Goal: Task Accomplishment & Management: Use online tool/utility

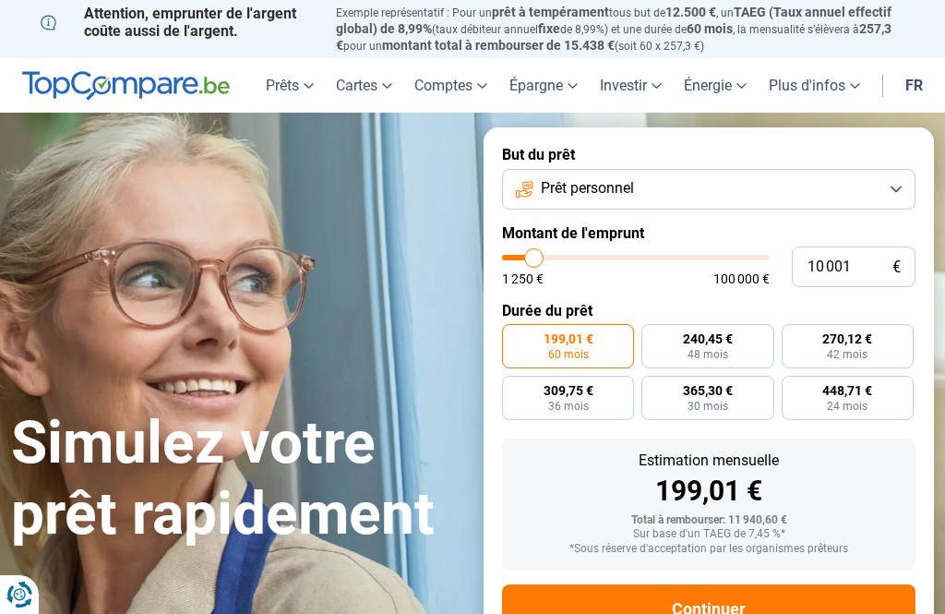
type input "15 500"
type input "15500"
type input "16 000"
type input "16000"
type input "17 250"
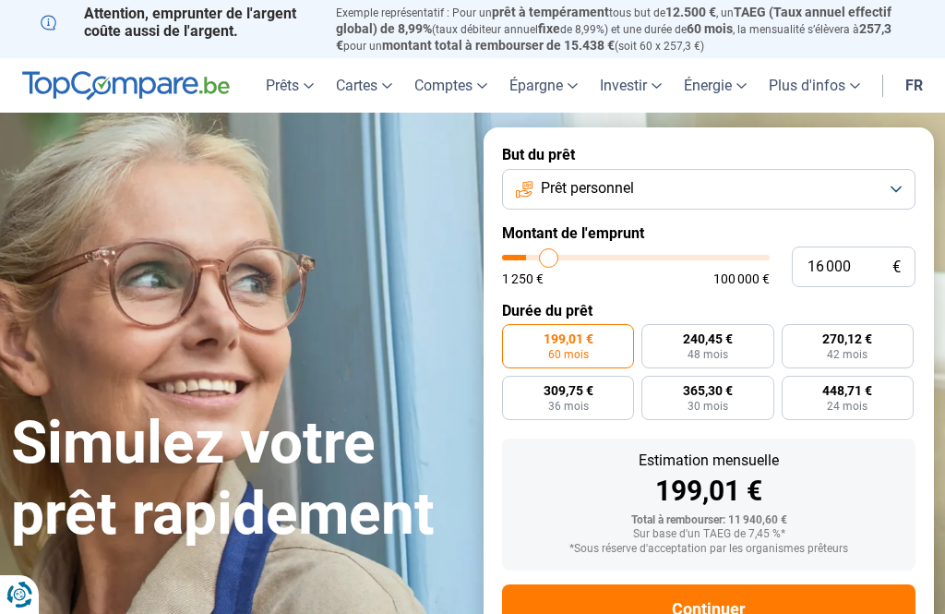
type input "17250"
type input "18 000"
type input "18000"
type input "18 750"
type input "18750"
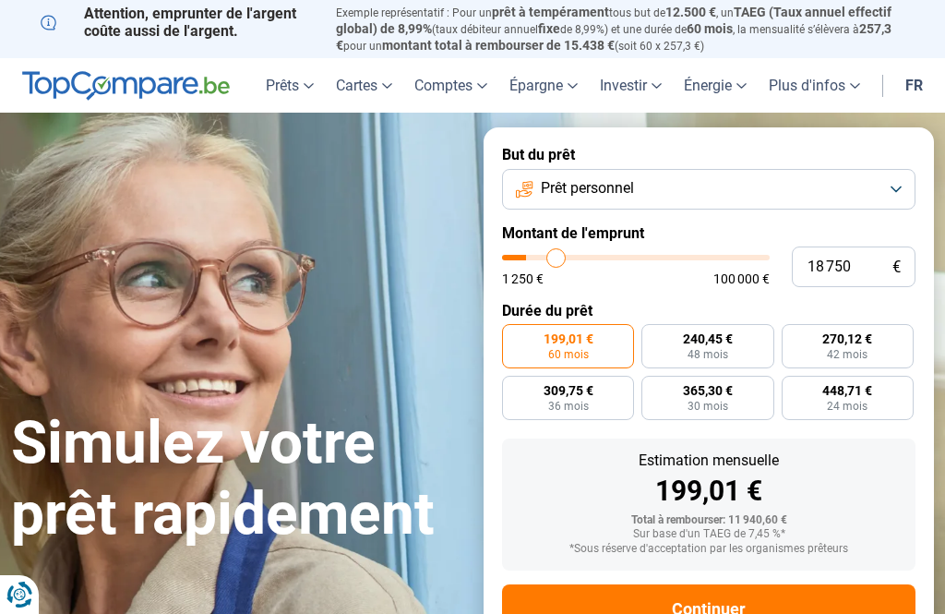
type input "19 000"
type input "19000"
type input "19 500"
type input "19500"
type input "19 750"
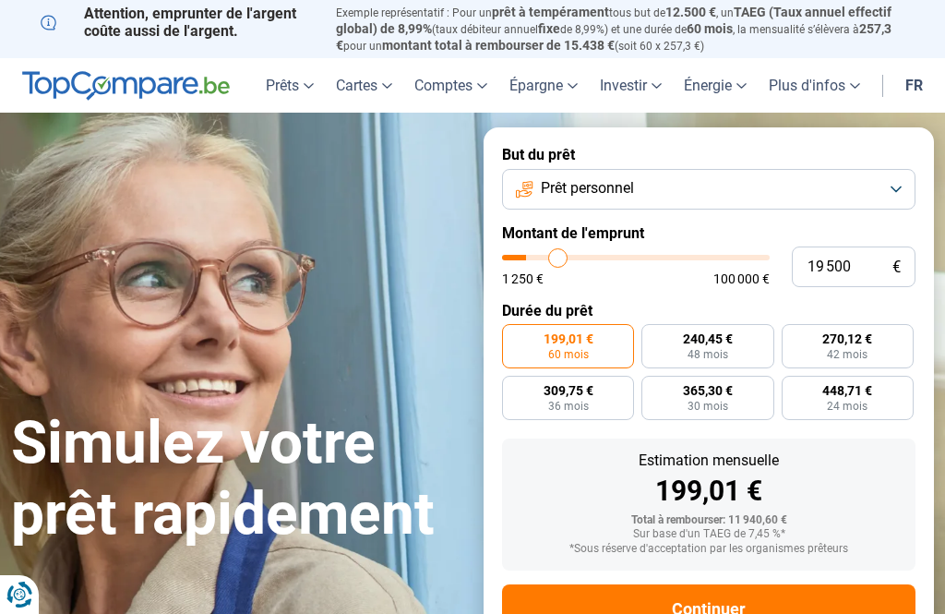
type input "19750"
type input "20 250"
type input "20250"
type input "20 500"
type input "20500"
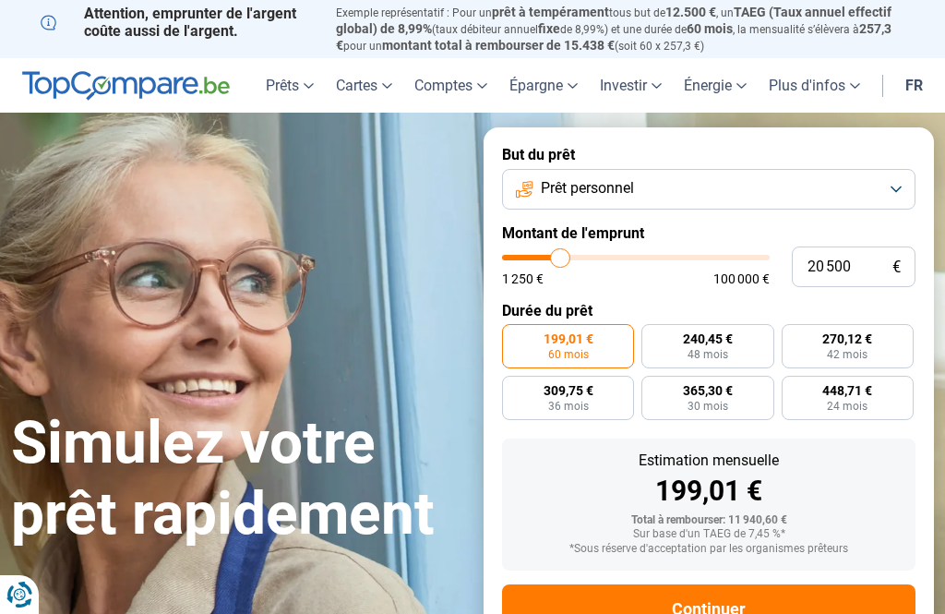
type input "21 000"
type input "21000"
type input "21 250"
type input "21250"
type input "21 750"
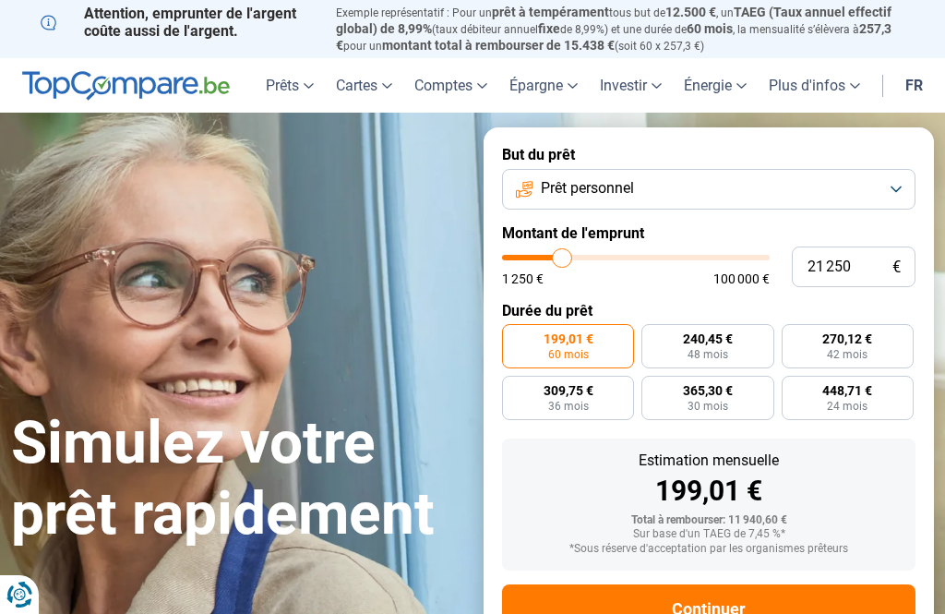
type input "21750"
type input "21 250"
type input "21250"
type input "21 000"
type input "21000"
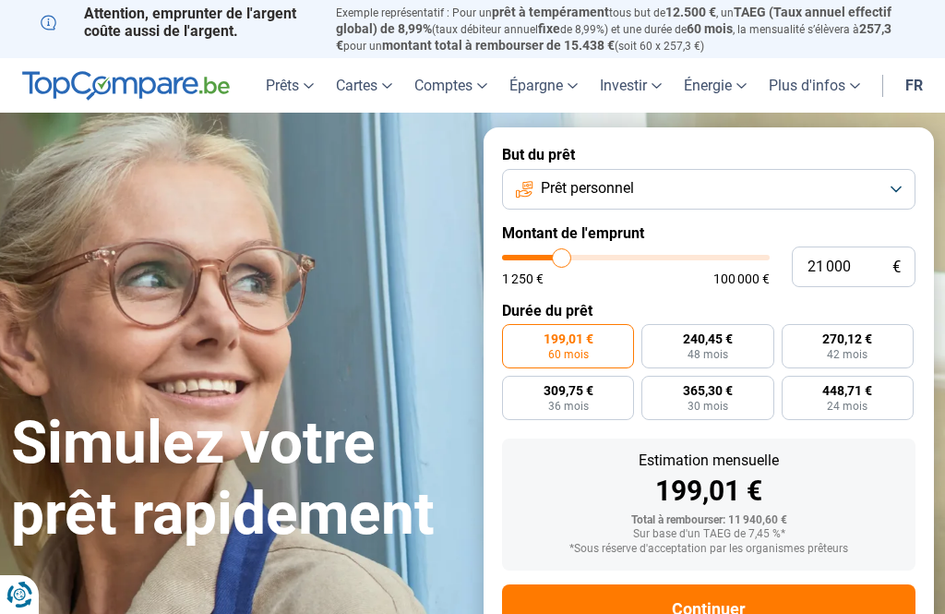
type input "20 500"
type input "20500"
type input "19 750"
type input "19750"
type input "19 500"
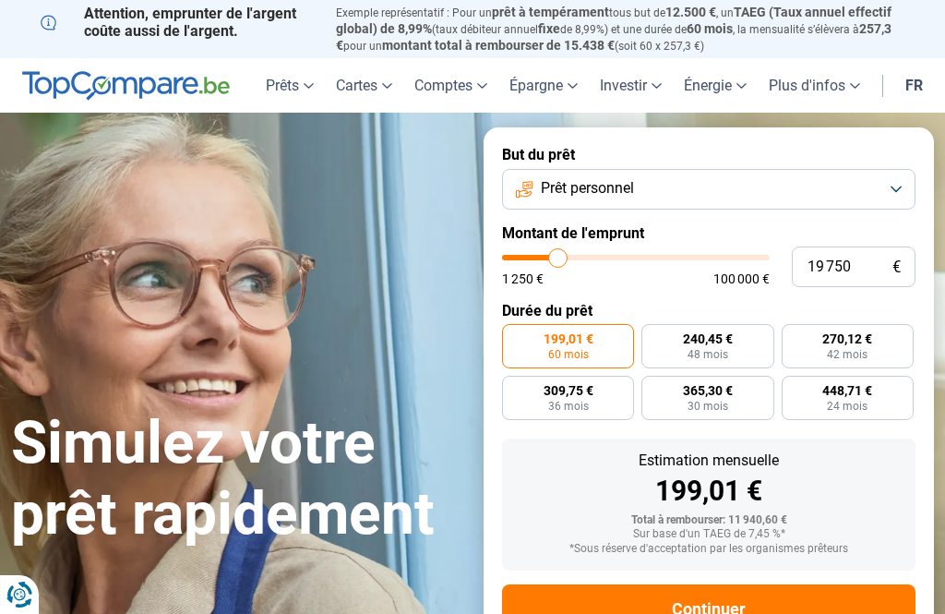
type input "19500"
type input "19 000"
type input "19000"
type input "18 750"
type input "18750"
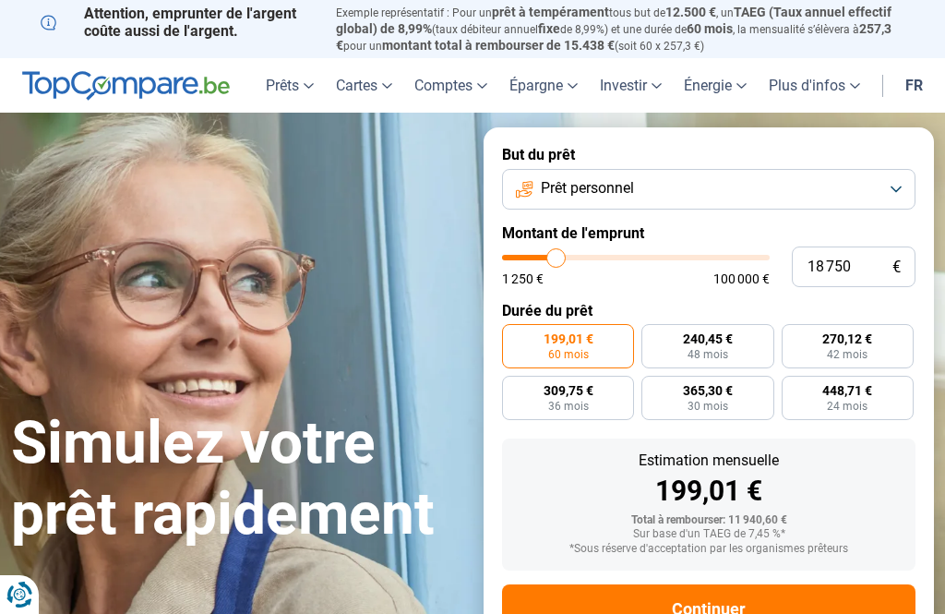
type input "18 250"
type input "18250"
type input "18 000"
type input "18000"
type input "17 500"
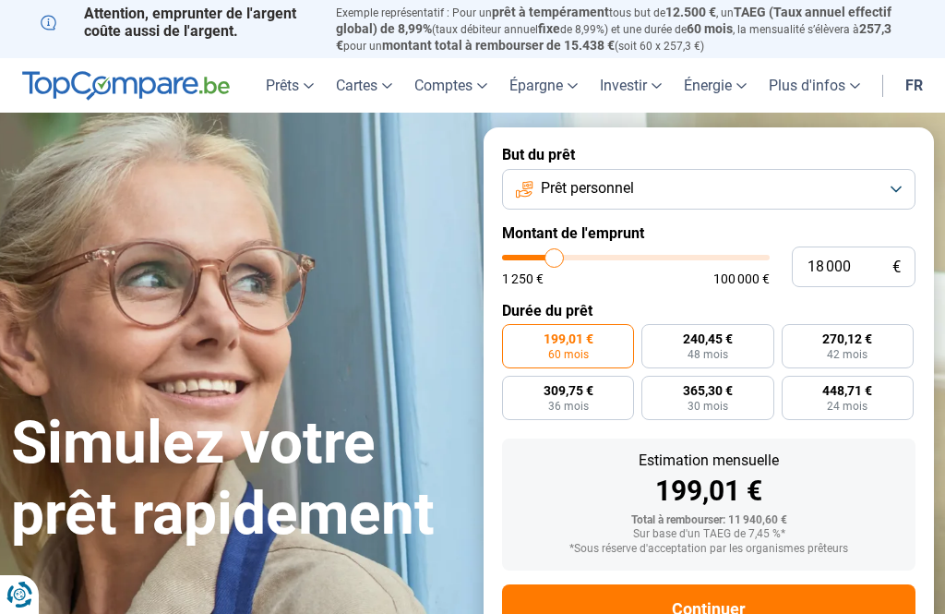
type input "17500"
type input "17 250"
type input "17250"
type input "16 750"
type input "16750"
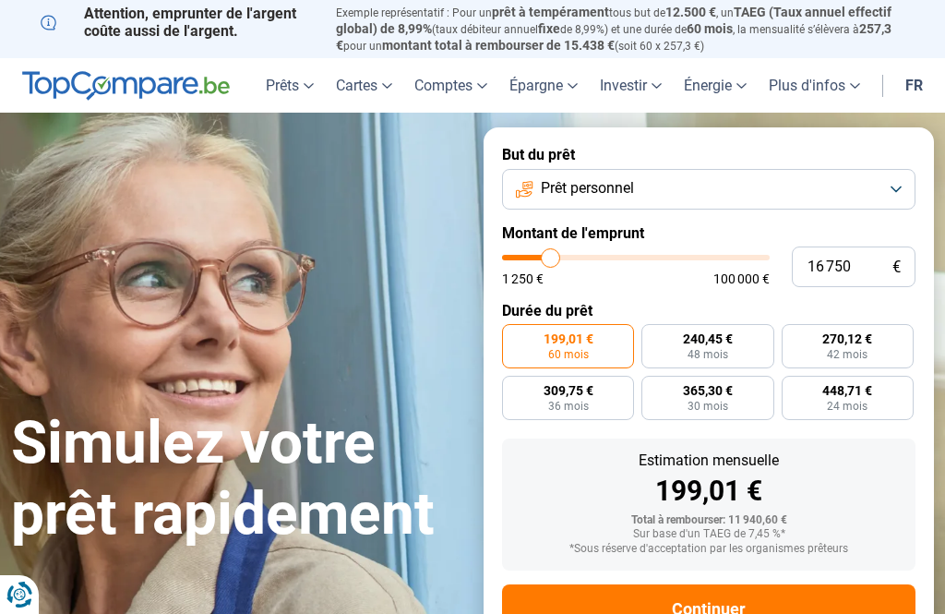
type input "16 500"
type input "16500"
type input "16 000"
type input "16000"
type input "15 750"
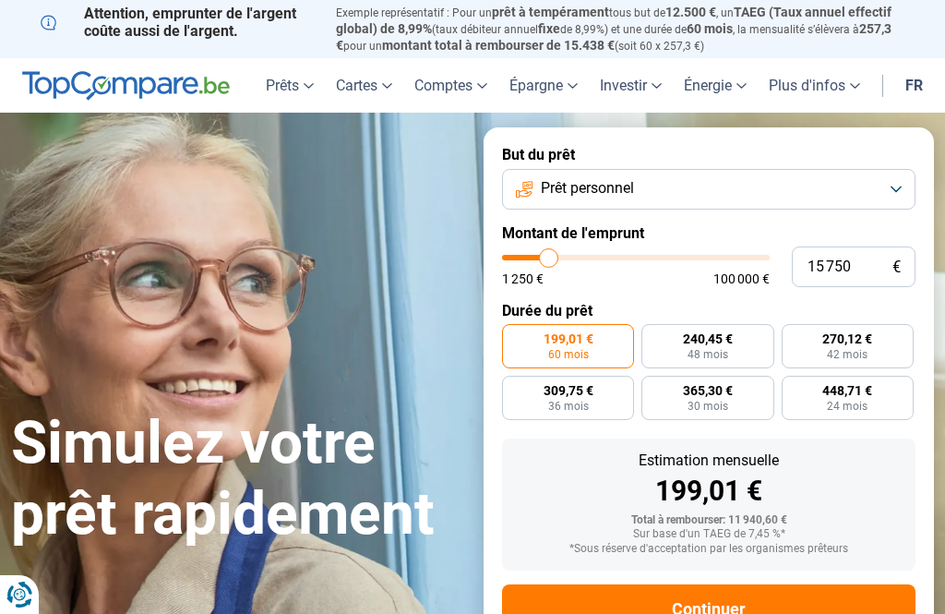
type input "15750"
type input "15 500"
type input "15500"
type input "15 000"
type input "15000"
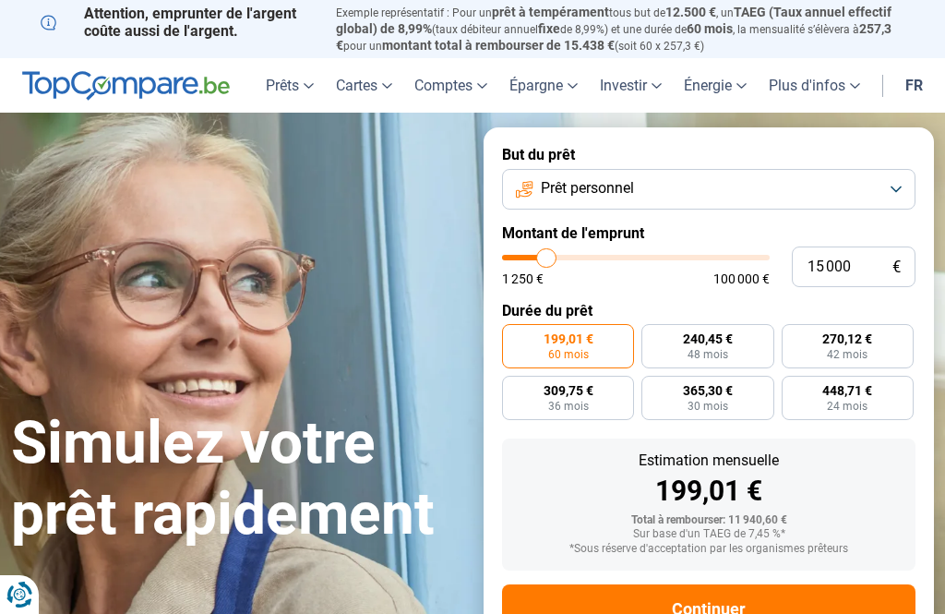
type input "14 750"
type input "14750"
type input "14 250"
type input "14250"
type input "14 000"
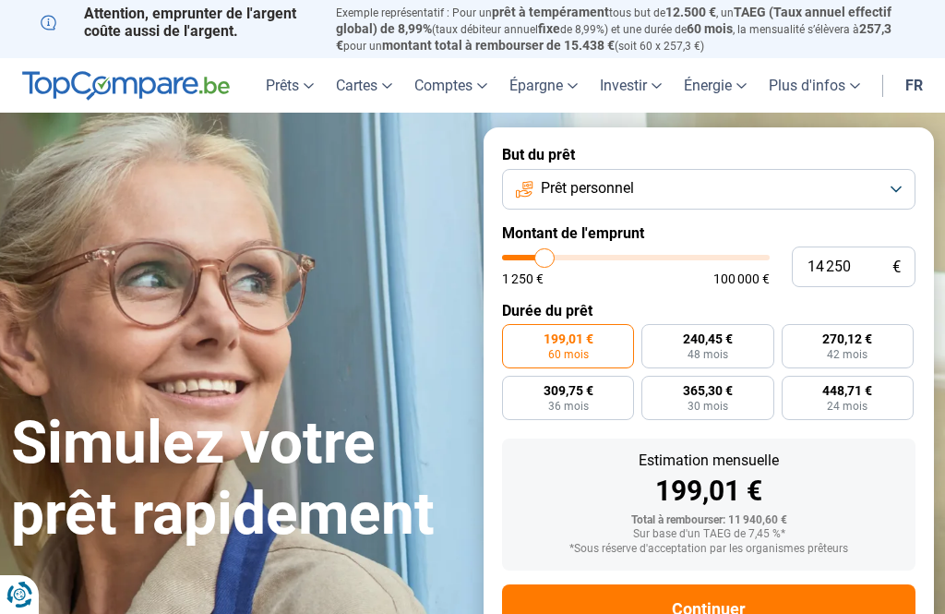
type input "14000"
type input "13 500"
type input "13500"
type input "13 250"
type input "13250"
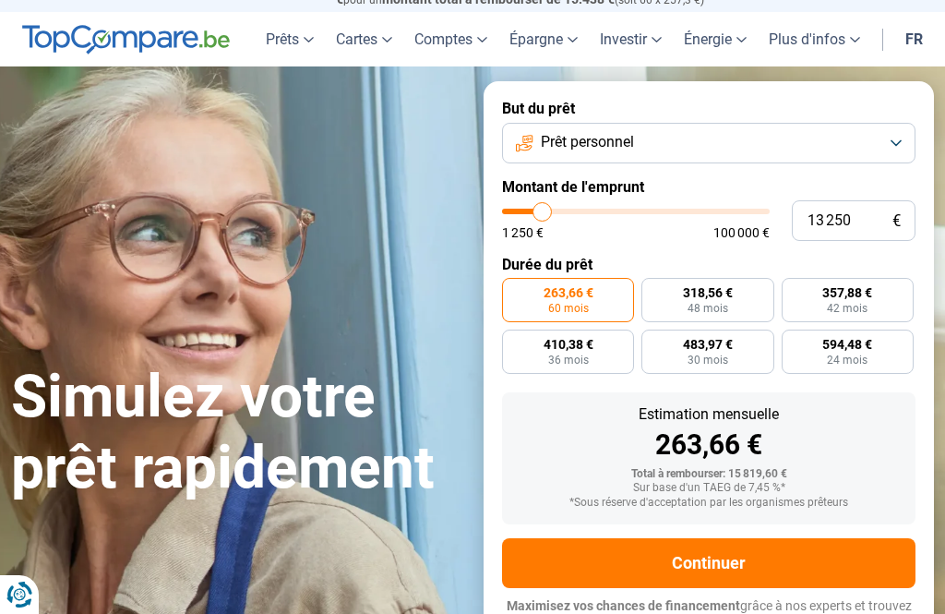
scroll to position [57, 0]
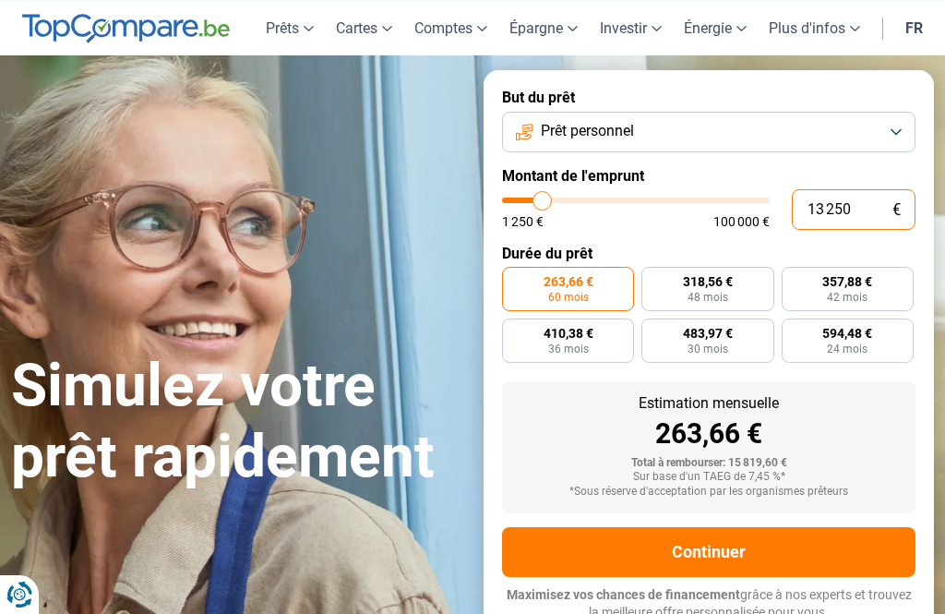
click at [852, 205] on input "13 250" at bounding box center [854, 209] width 124 height 41
click at [852, 204] on input "13 250" at bounding box center [854, 209] width 124 height 41
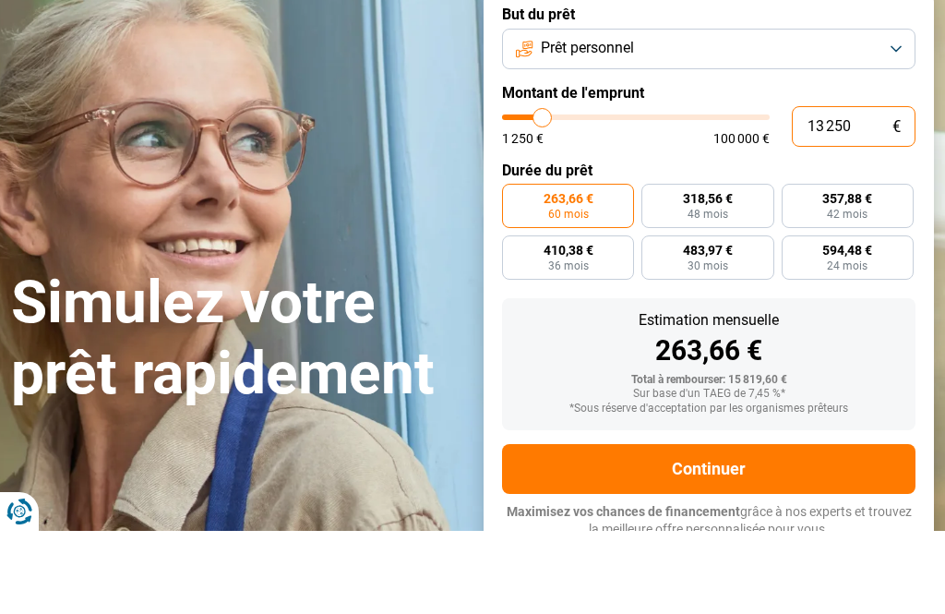
type input "1 325"
type input "1250"
type input "132"
type input "1250"
type input "13"
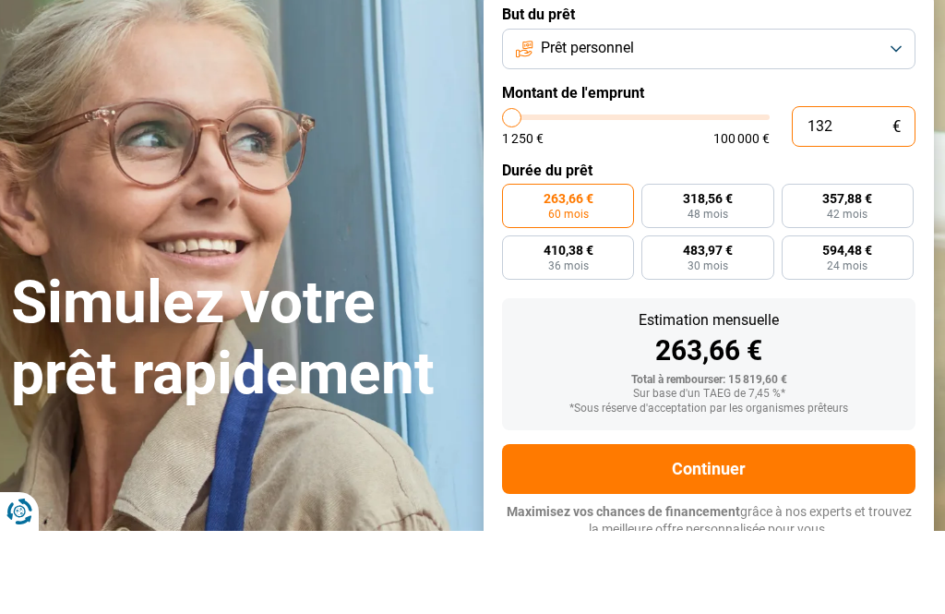
type input "1250"
type input "1"
type input "1250"
type input "0"
type input "1250"
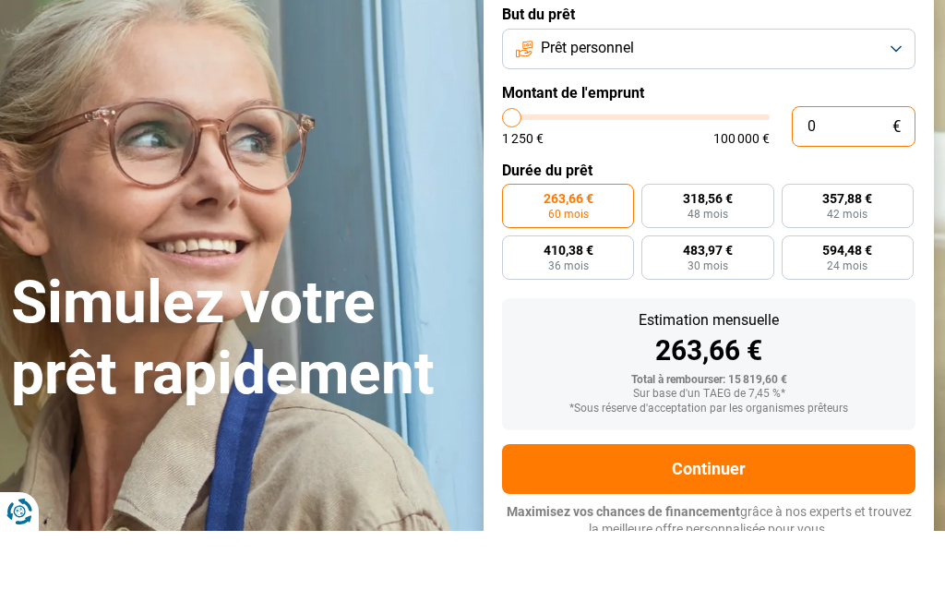
type input "1 250"
type input "1250"
radio input "true"
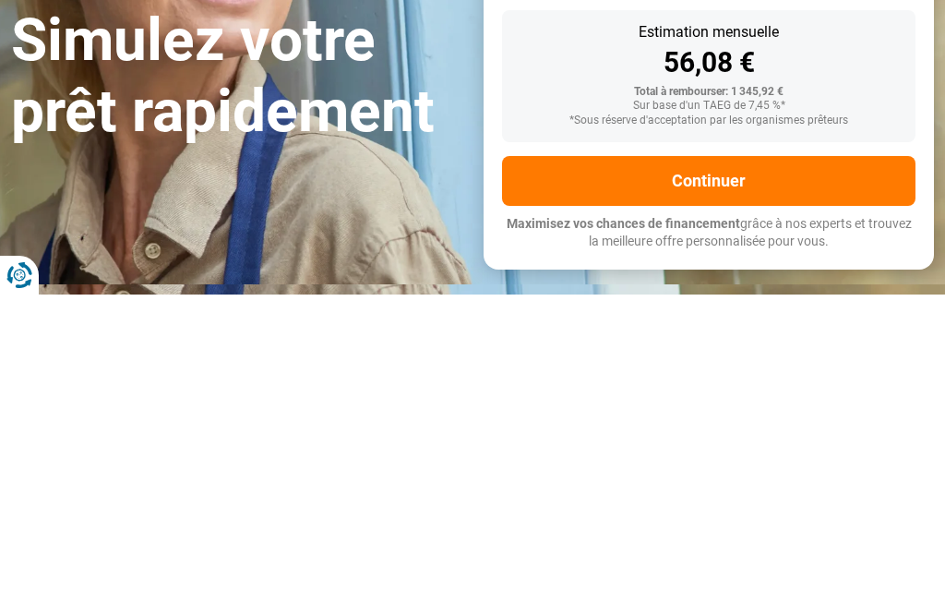
type input "12 503"
type input "12500"
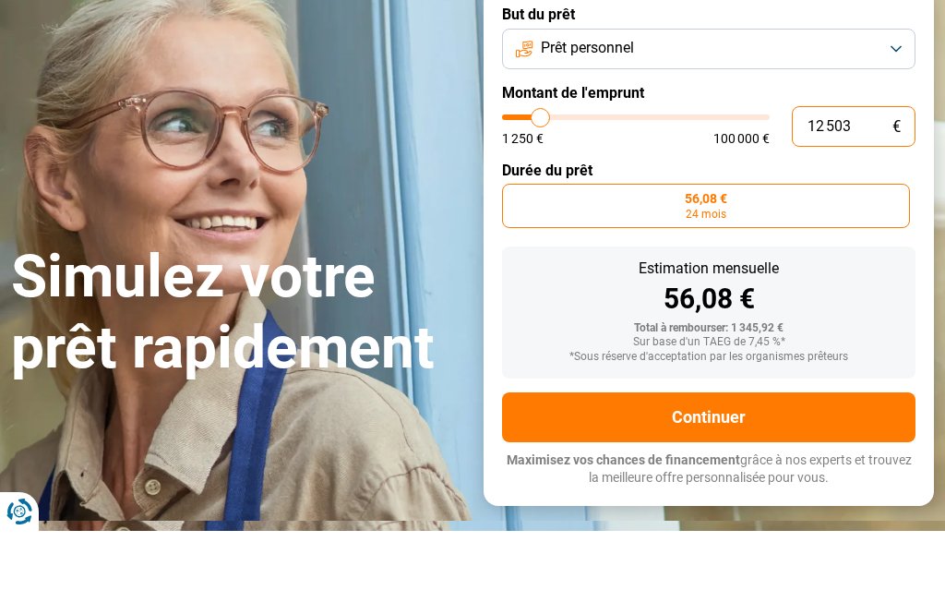
type input "125 038"
type input "100000"
type input "100 000"
type input "100000"
radio input "false"
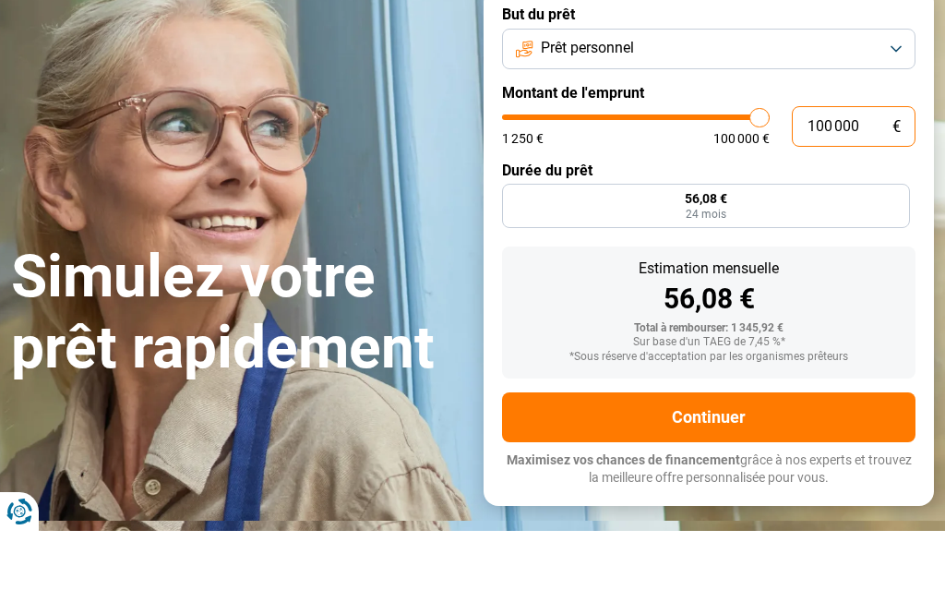
type input "10 000"
type input "10000"
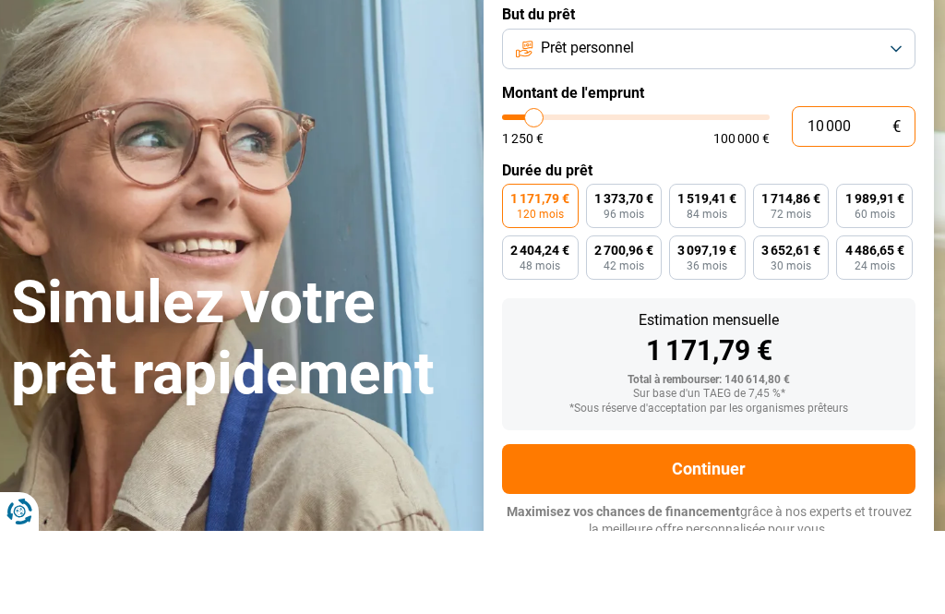
type input "1 000"
type input "1250"
type input "100"
type input "1250"
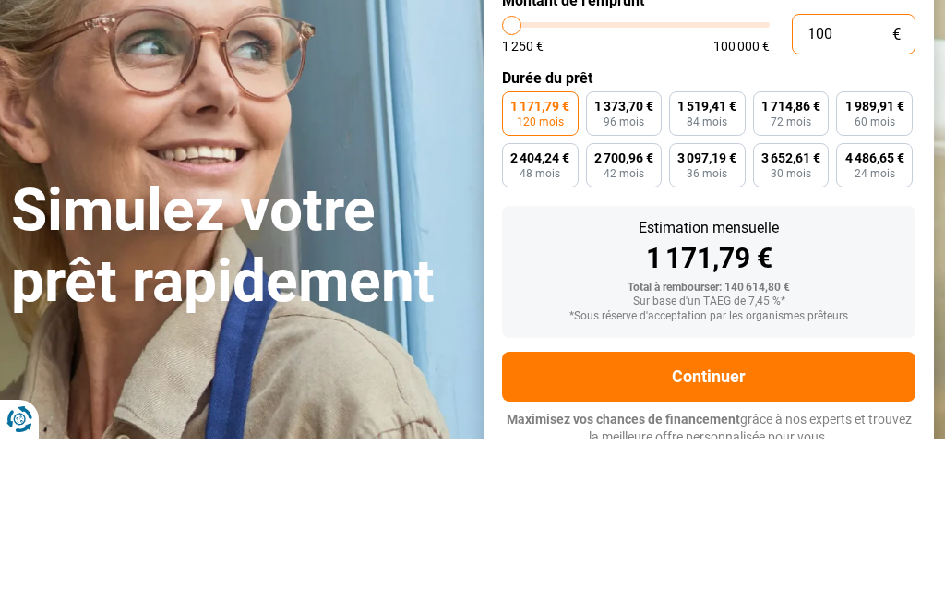
type input "10"
type input "1250"
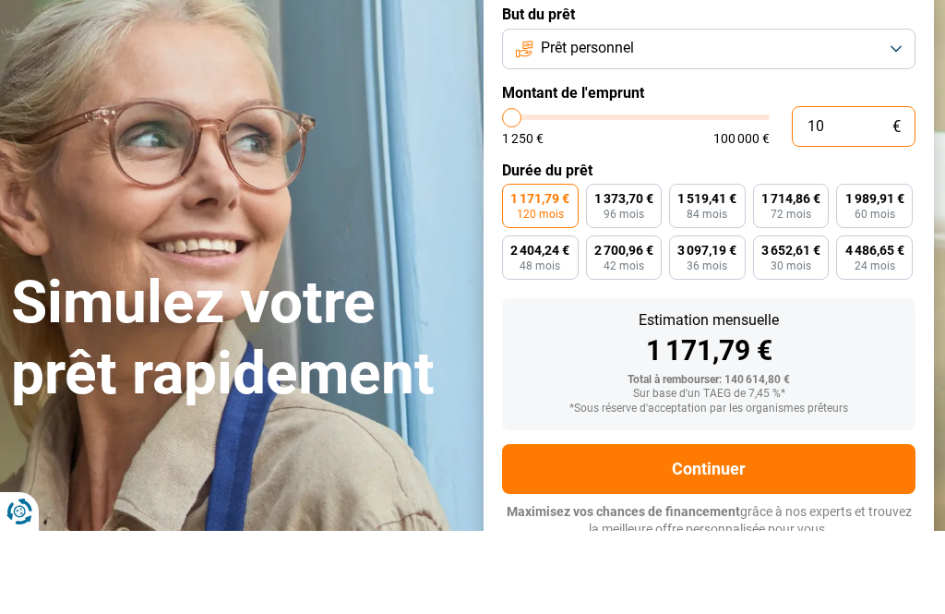
type input "1"
type input "1250"
type input "0"
type input "1250"
type input "3"
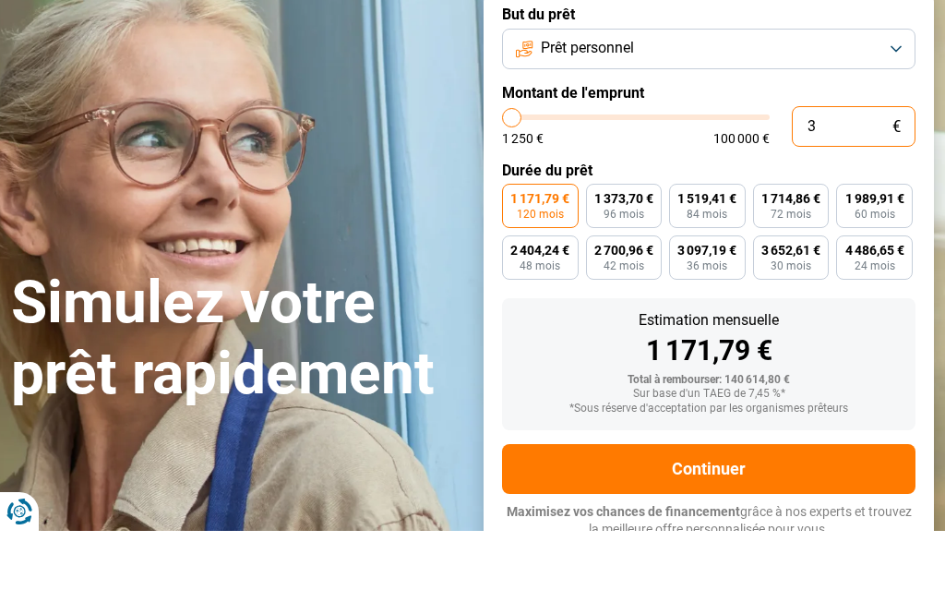
type input "1250"
type input "38"
type input "1250"
type input "385"
type input "1250"
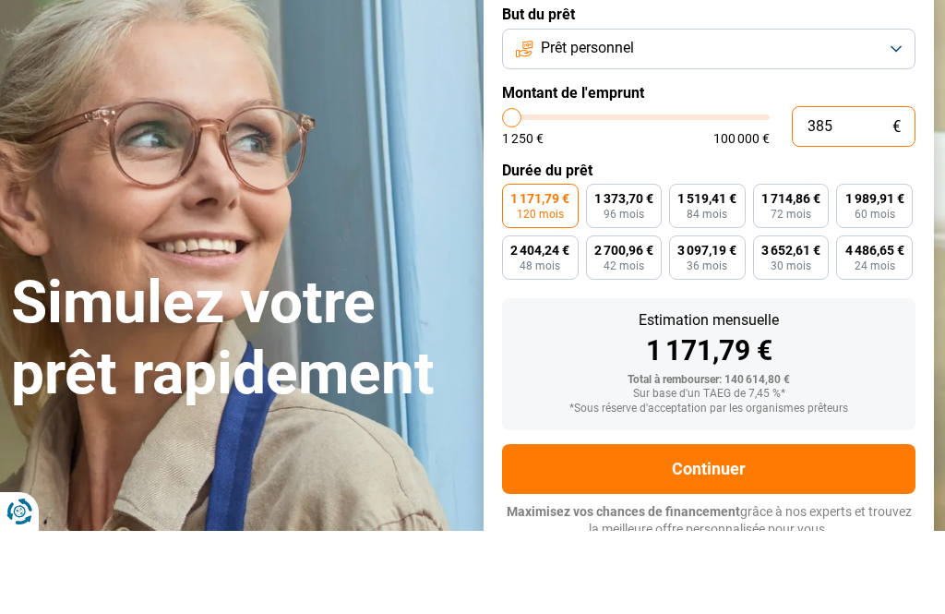
type input "3 850"
type input "3750"
radio input "true"
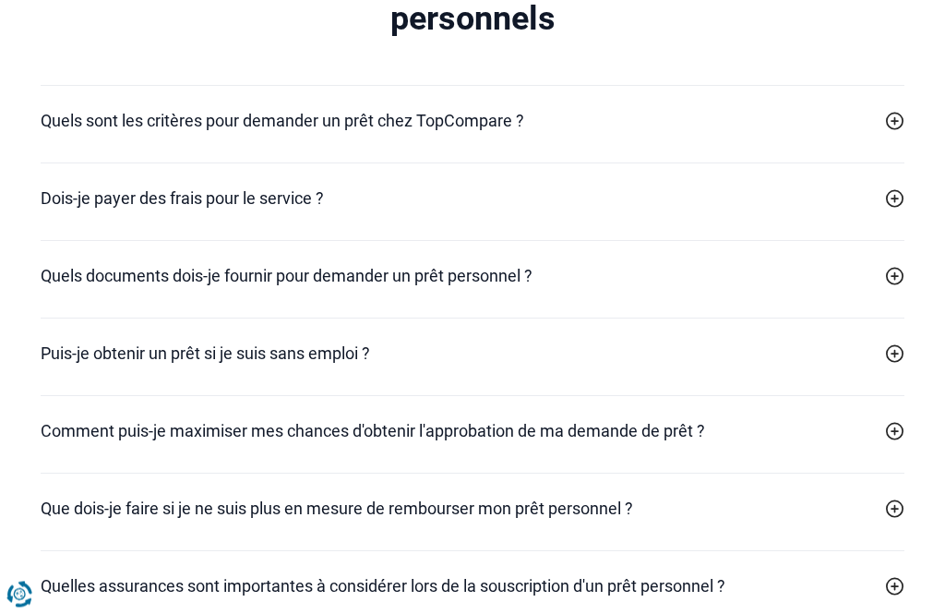
scroll to position [5831, 0]
